Goal: Information Seeking & Learning: Find specific fact

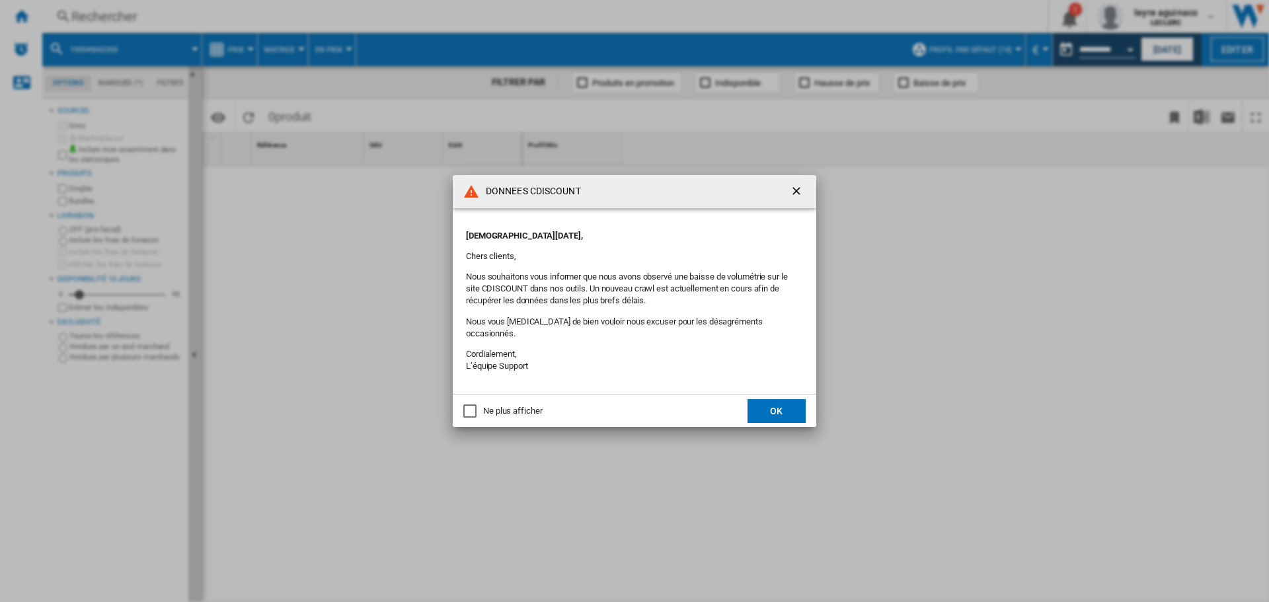
click at [799, 195] on ng-md-icon "getI18NText('BUTTONS.CLOSE_DIALOG')" at bounding box center [798, 192] width 16 height 16
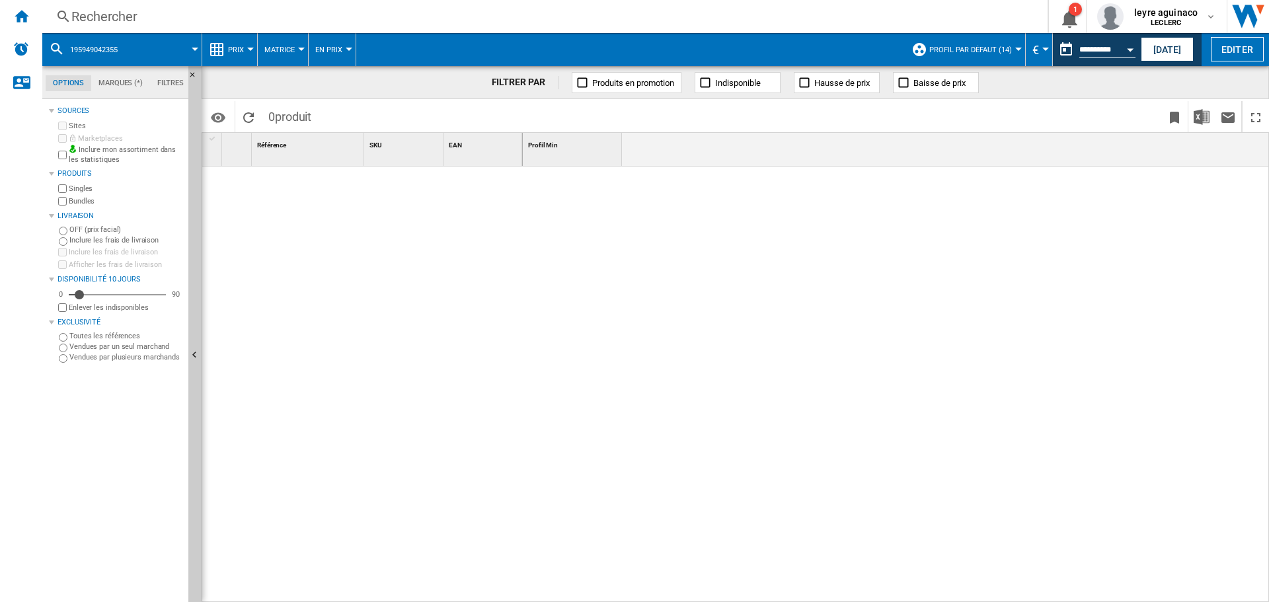
click at [611, 22] on div "Rechercher" at bounding box center [542, 16] width 942 height 19
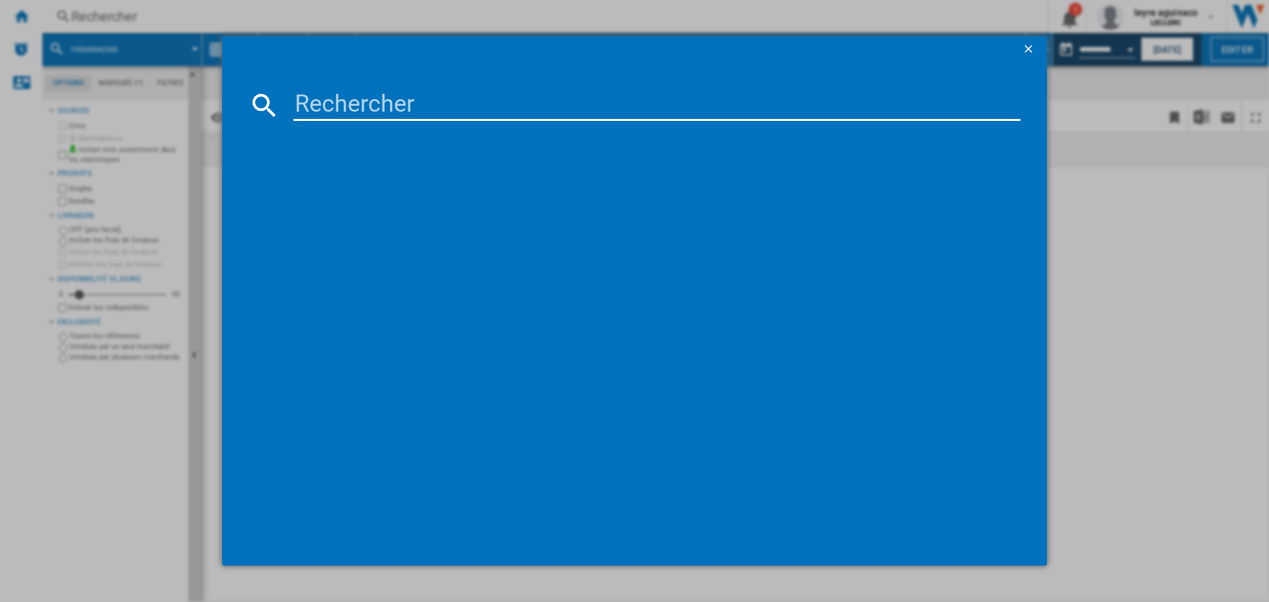
click at [601, 108] on input at bounding box center [656, 105] width 727 height 32
type input "8806096349069"
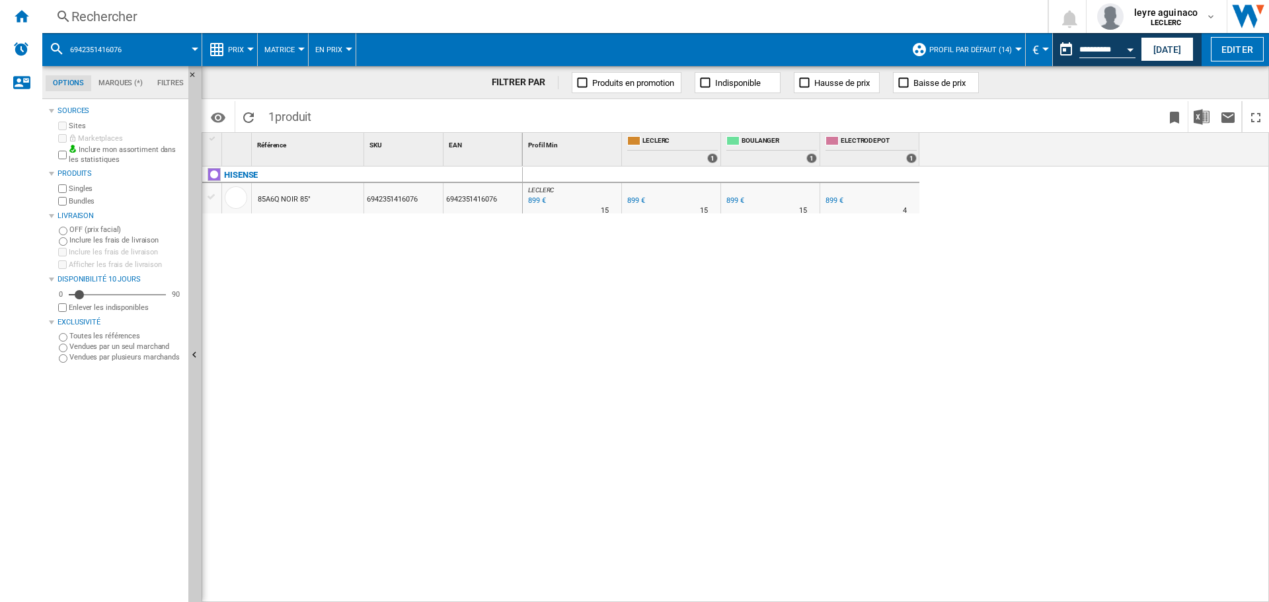
click at [460, 17] on div "Rechercher" at bounding box center [542, 16] width 942 height 19
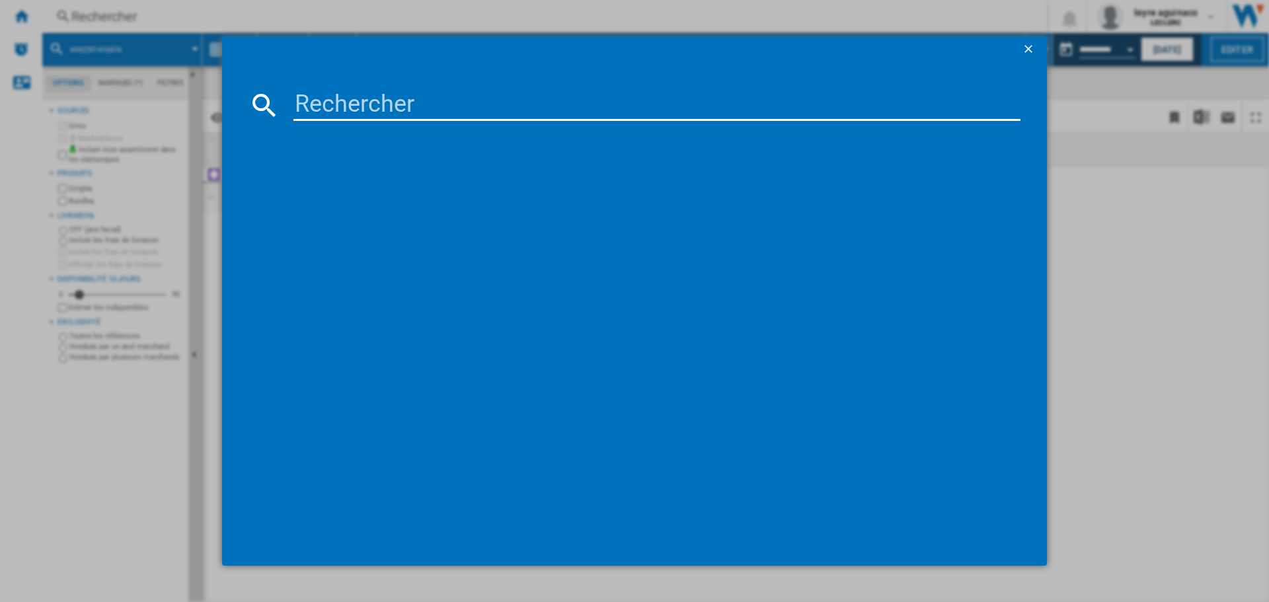
drag, startPoint x: 492, startPoint y: 84, endPoint x: 492, endPoint y: 95, distance: 10.6
click at [492, 92] on md-dialog-content at bounding box center [634, 315] width 825 height 504
click at [496, 104] on input at bounding box center [656, 105] width 727 height 32
click at [489, 115] on input at bounding box center [656, 105] width 727 height 32
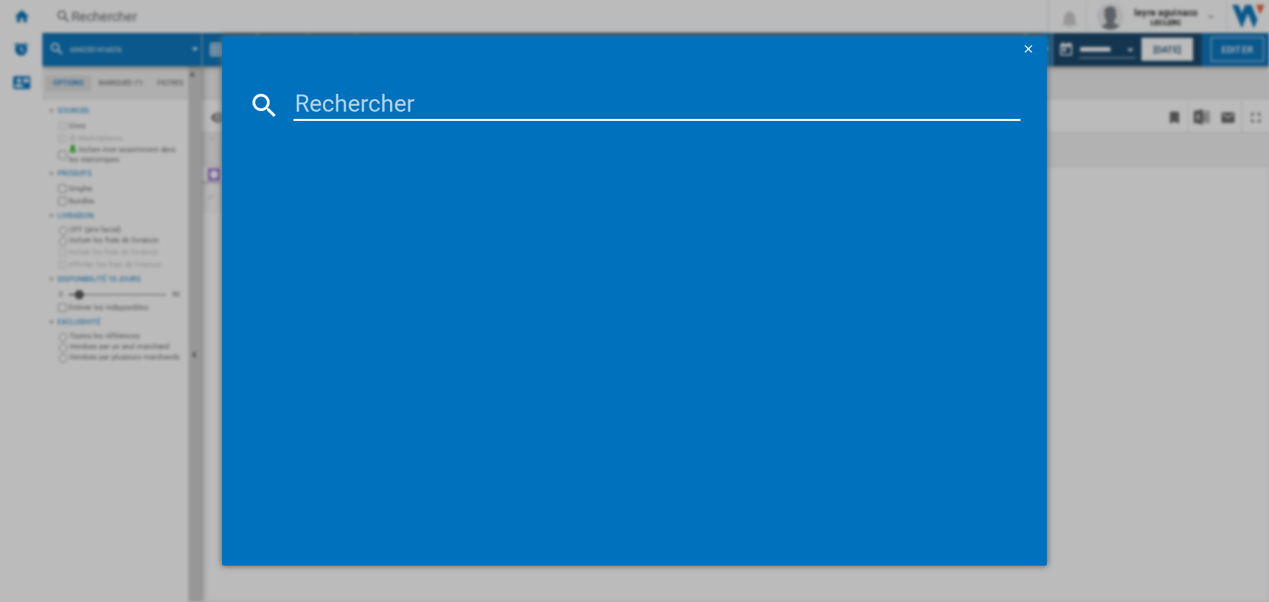
paste input "5901292525804"
type input "5901292525804"
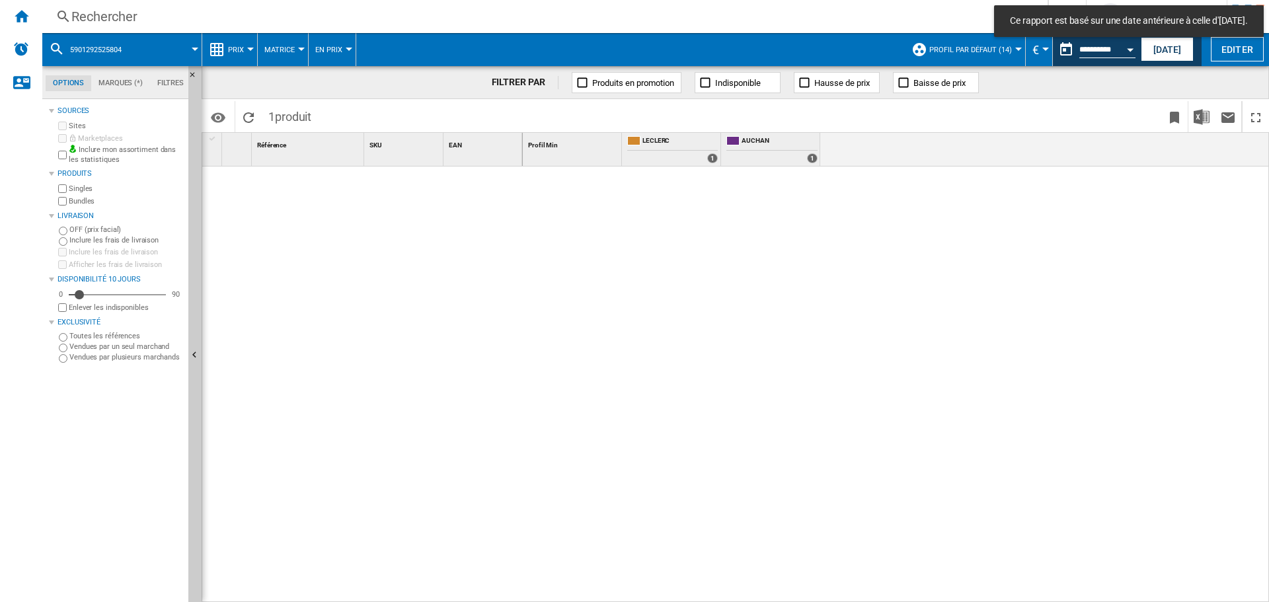
click at [500, 21] on div "Rechercher" at bounding box center [542, 16] width 942 height 19
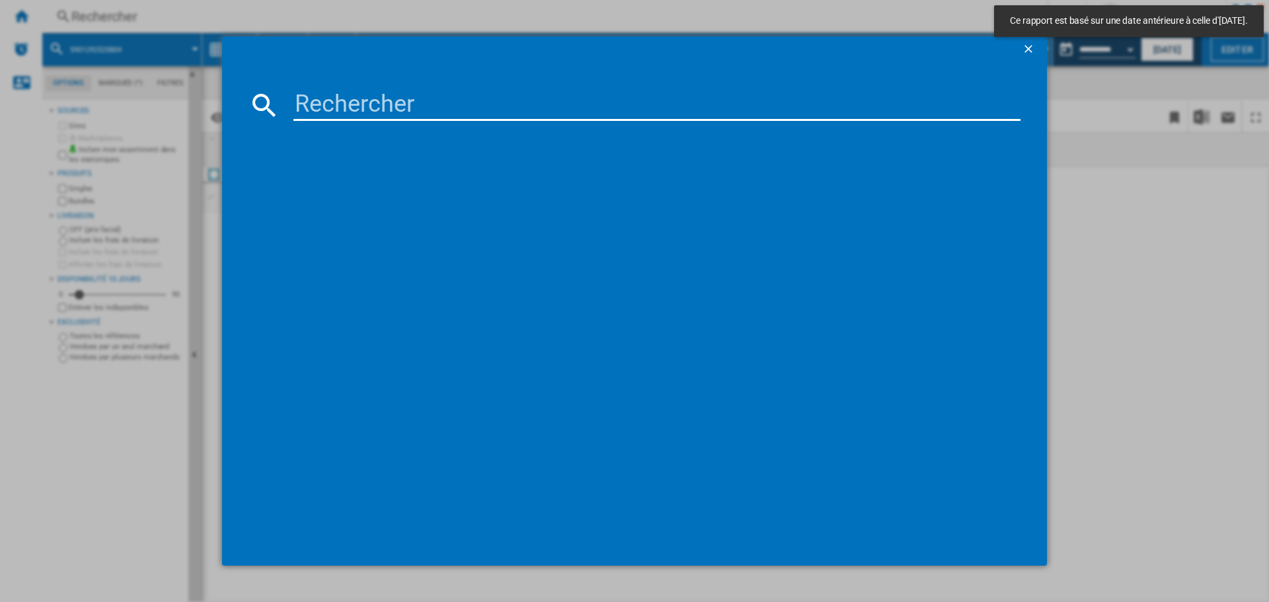
click at [480, 116] on input at bounding box center [656, 105] width 727 height 32
paste input "5901292525804"
type input "5901292525804"
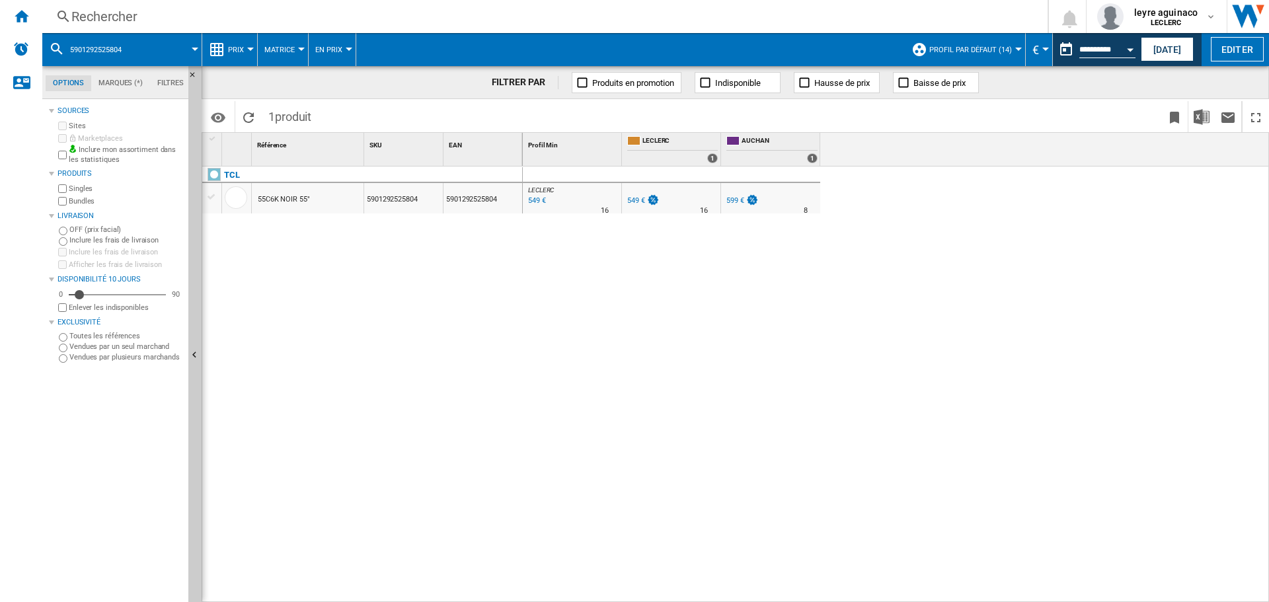
click at [366, 23] on div "Rechercher" at bounding box center [542, 16] width 942 height 19
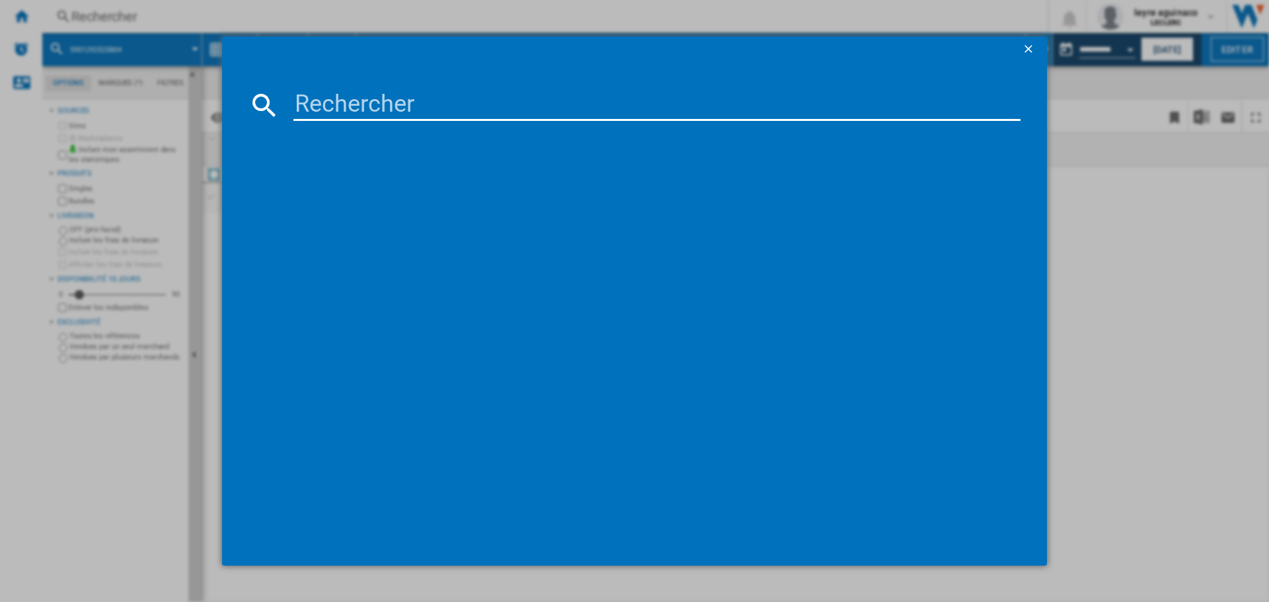
click at [371, 97] on input at bounding box center [656, 105] width 727 height 32
type input "8806097251743"
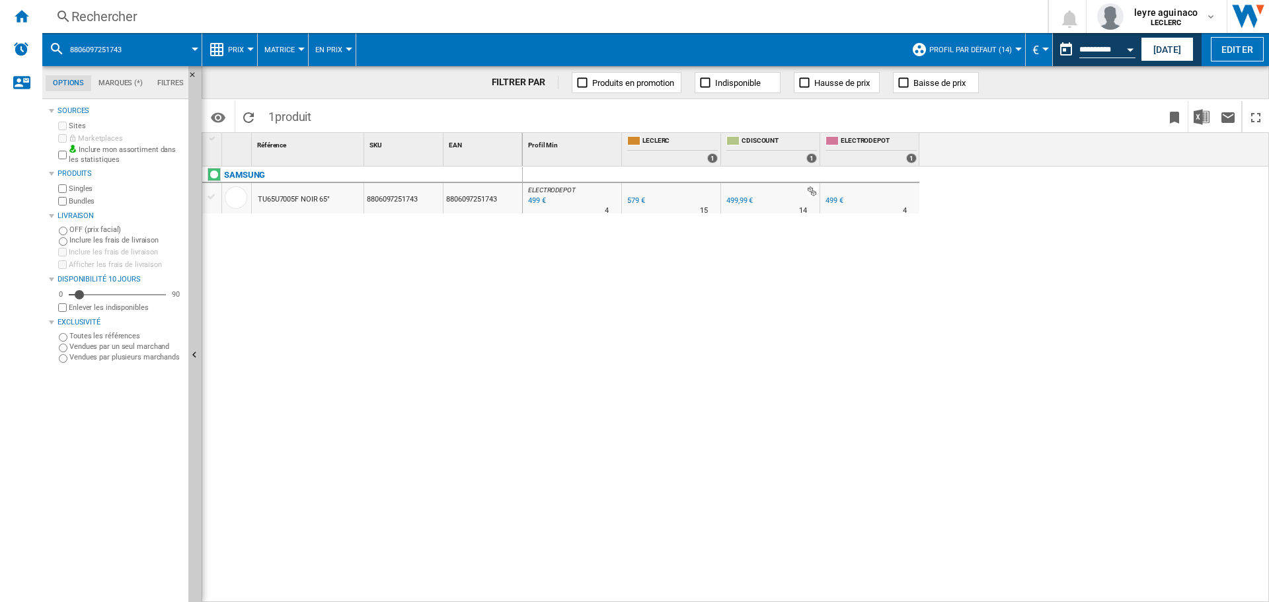
click at [537, 201] on div "499 €" at bounding box center [536, 200] width 20 height 13
click at [539, 201] on div "499 €" at bounding box center [536, 200] width 20 height 13
drag, startPoint x: 1161, startPoint y: 50, endPoint x: 818, endPoint y: 180, distance: 367.8
click at [1159, 50] on button "[DATE]" at bounding box center [1167, 49] width 53 height 24
click at [530, 200] on div "499 €" at bounding box center [536, 200] width 20 height 13
